Goal: Find specific page/section: Find specific page/section

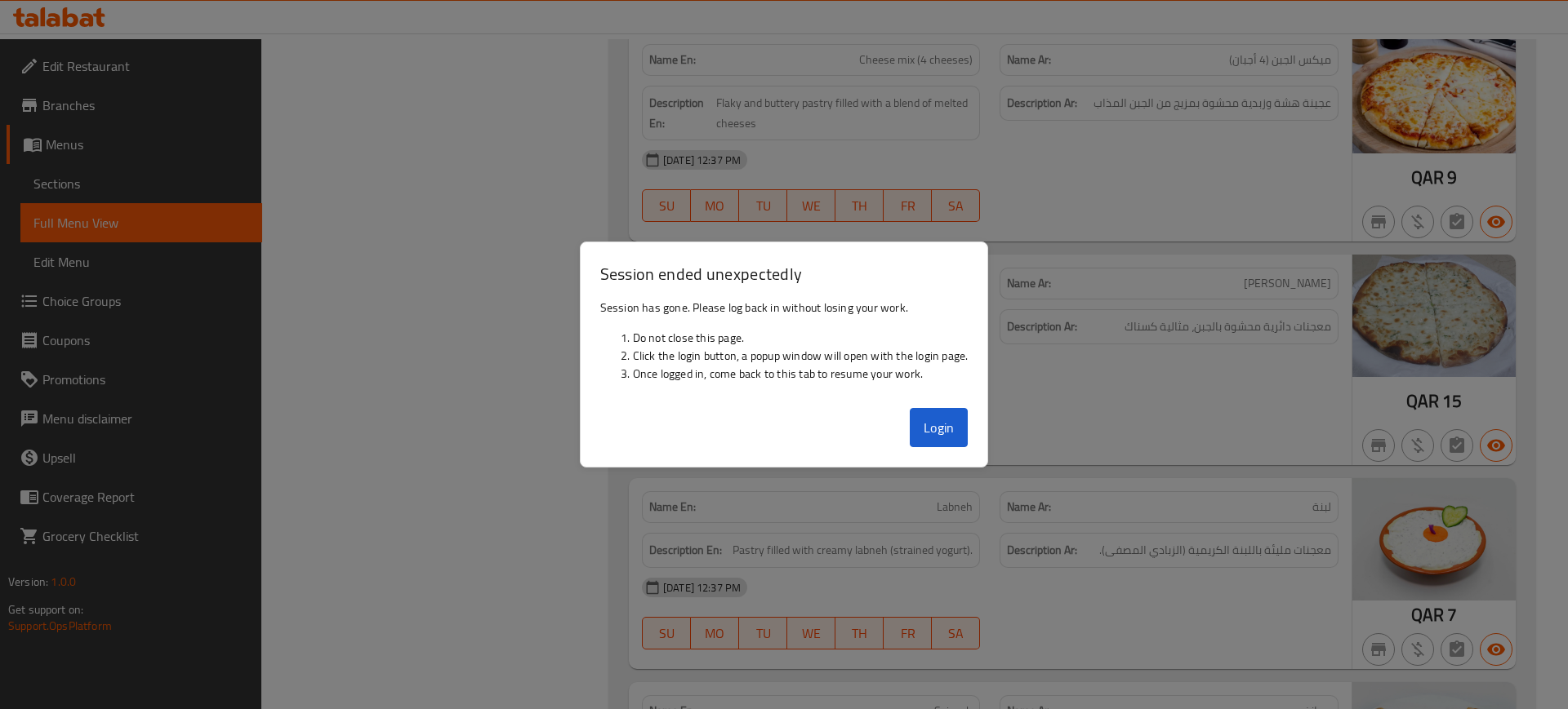
click at [937, 417] on button "Login" at bounding box center [939, 427] width 59 height 39
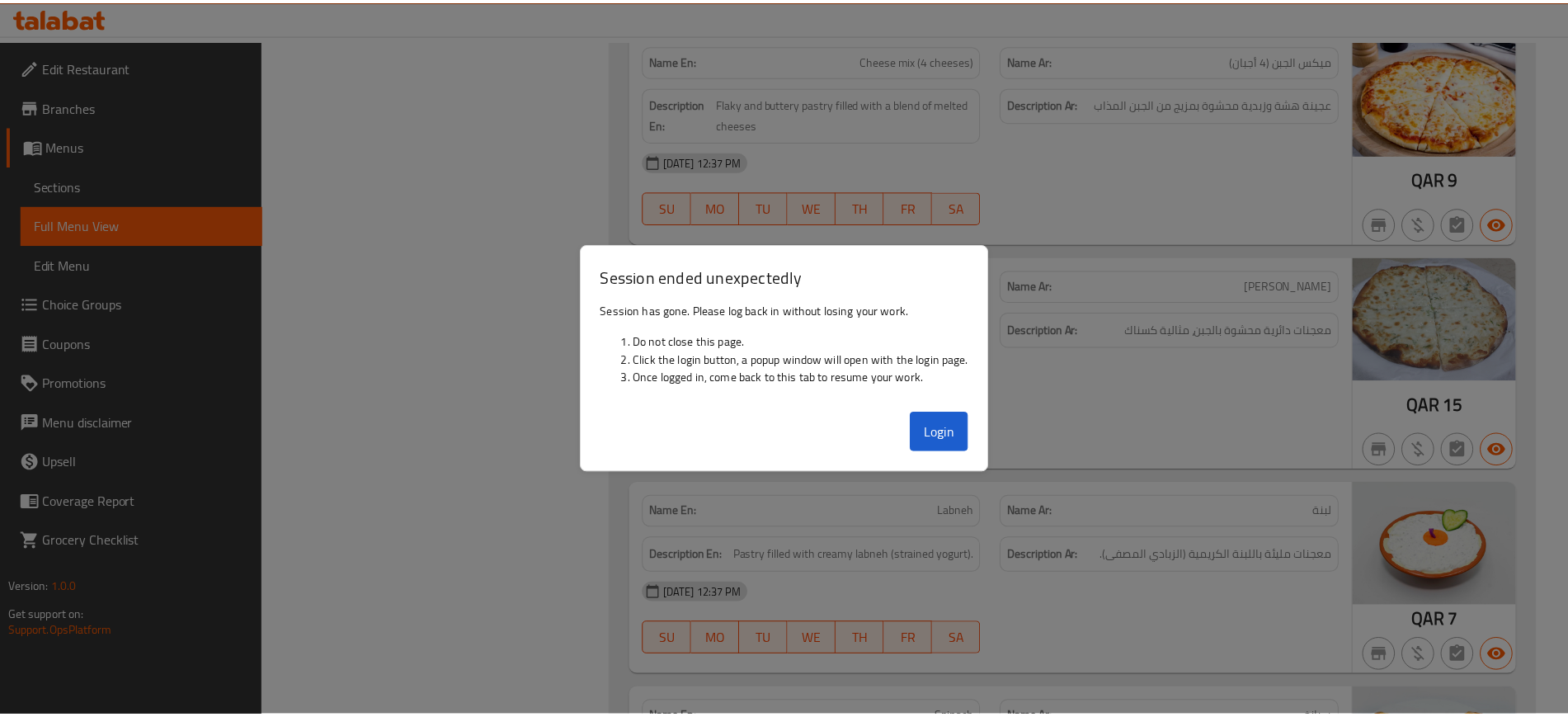
scroll to position [15376, 0]
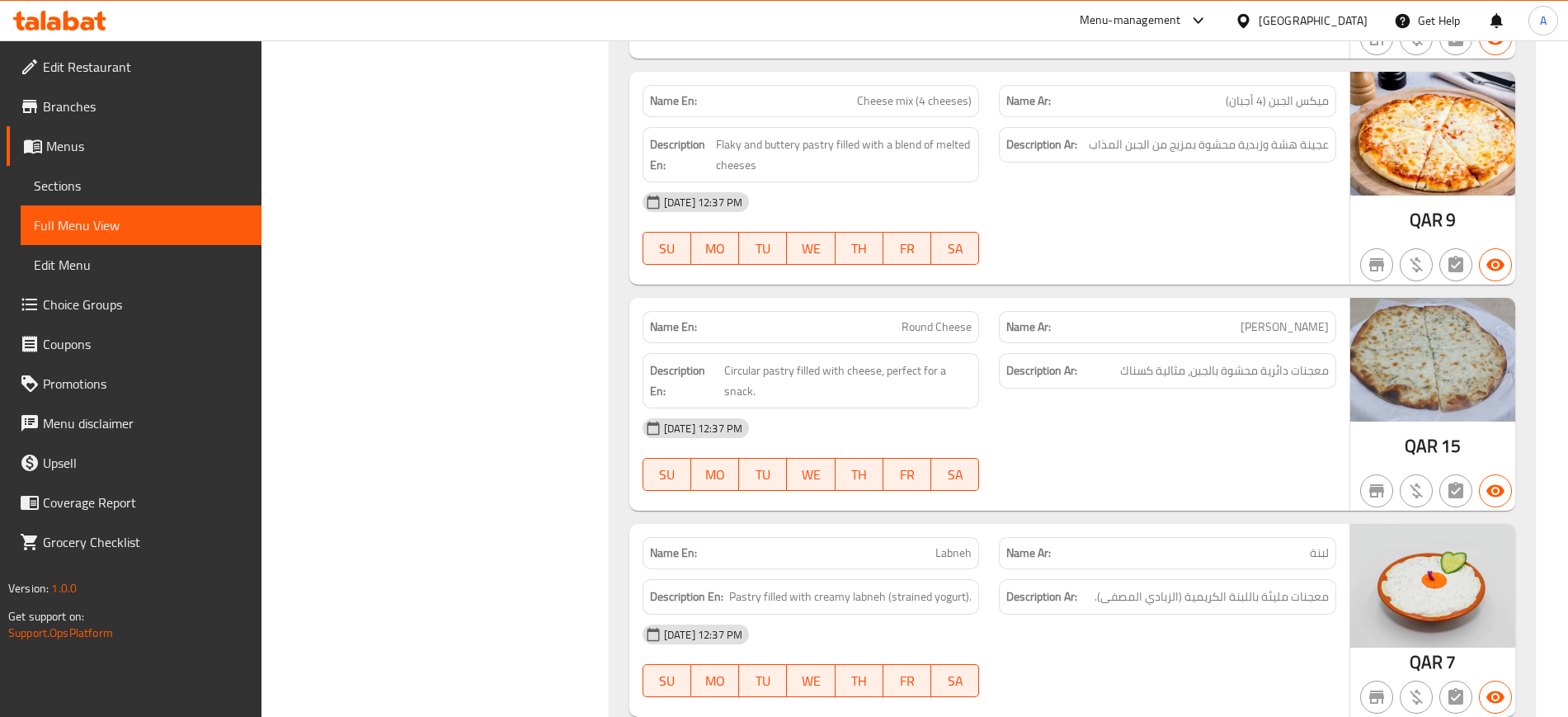
click at [1354, 18] on div "[GEOGRAPHIC_DATA]" at bounding box center [1313, 21] width 109 height 18
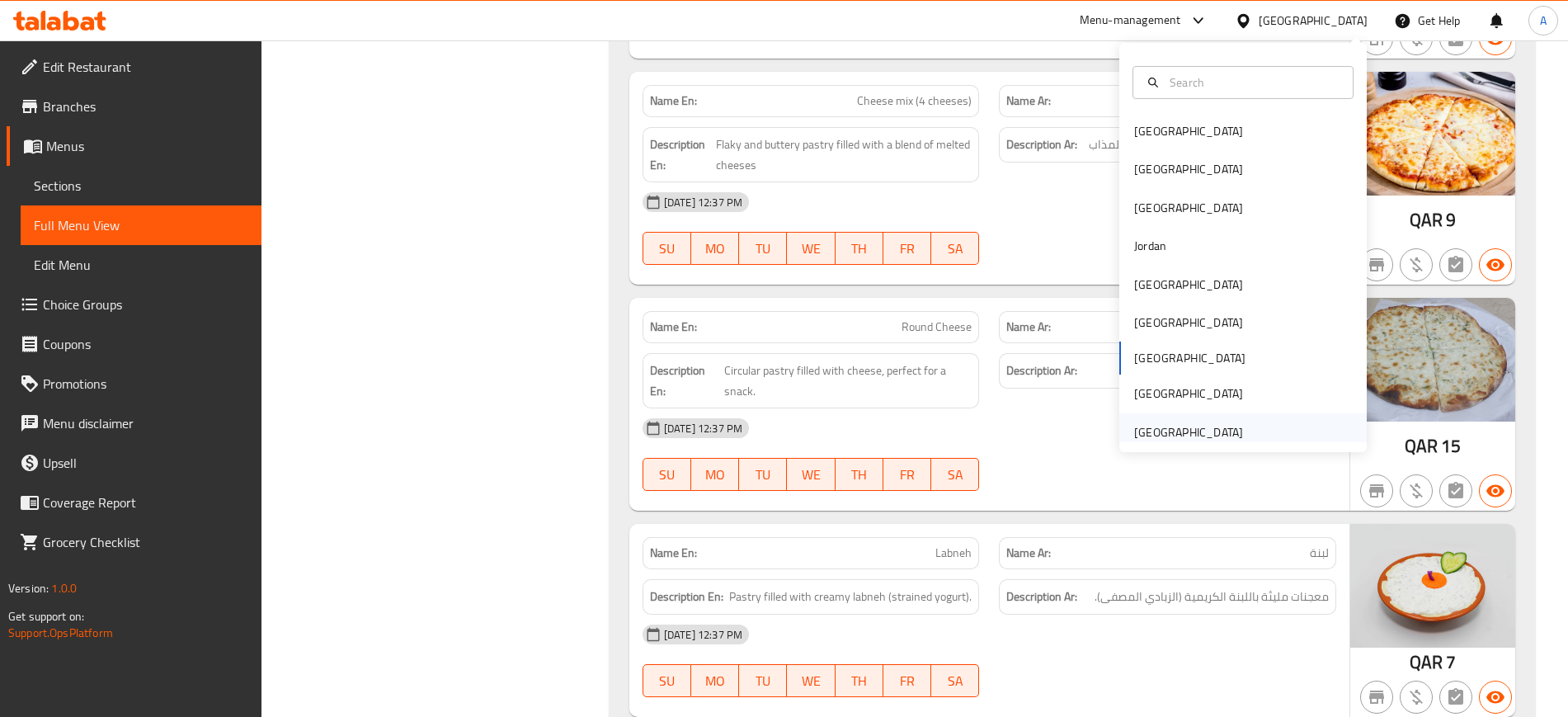
click at [1162, 423] on div "[GEOGRAPHIC_DATA]" at bounding box center [1189, 433] width 109 height 18
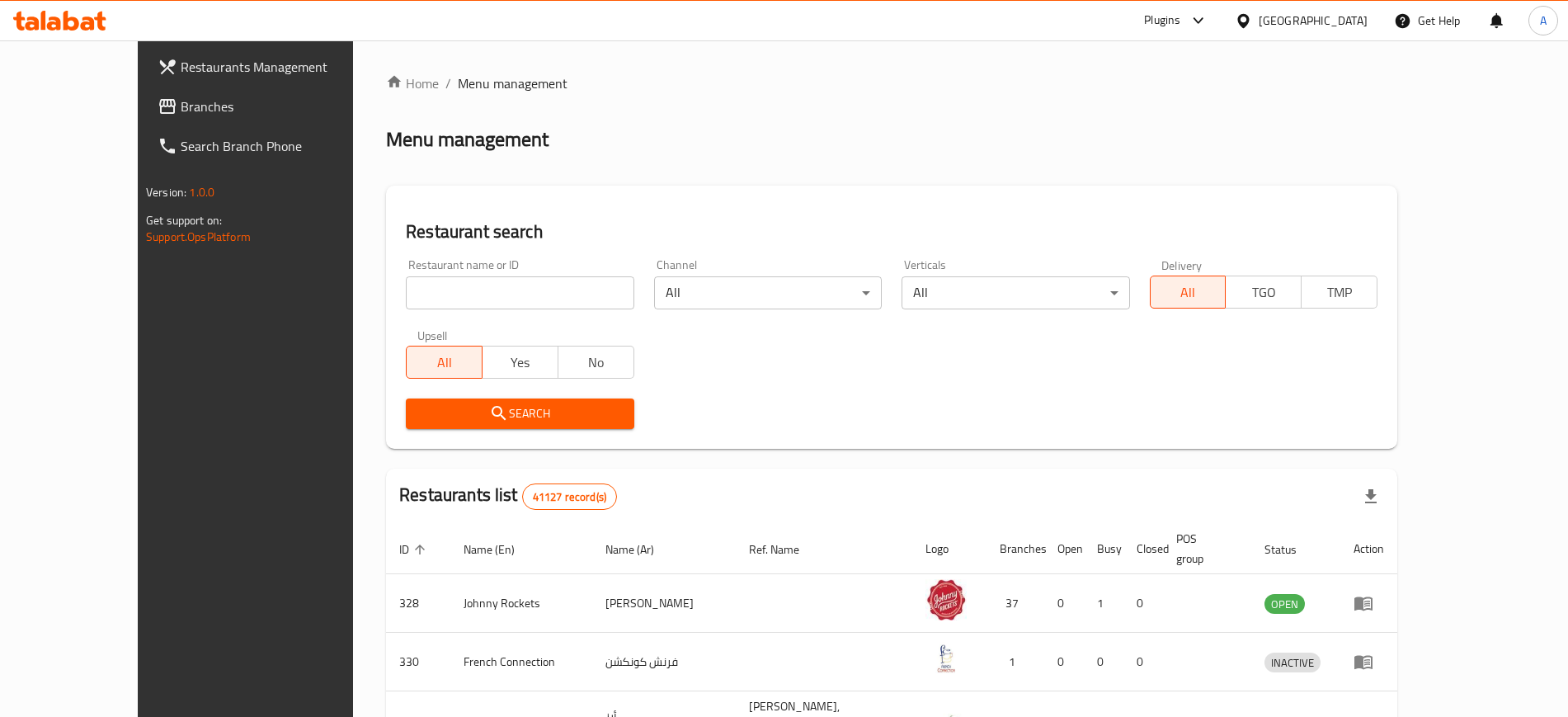
click at [929, 370] on div "Restaurant name or ID Restaurant name or ID Channel All ​ Verticals All ​ Deliv…" at bounding box center [892, 344] width 991 height 190
click at [181, 107] on span "Branches" at bounding box center [283, 107] width 205 height 20
